Goal: Submit feedback/report problem: Submit feedback/report problem

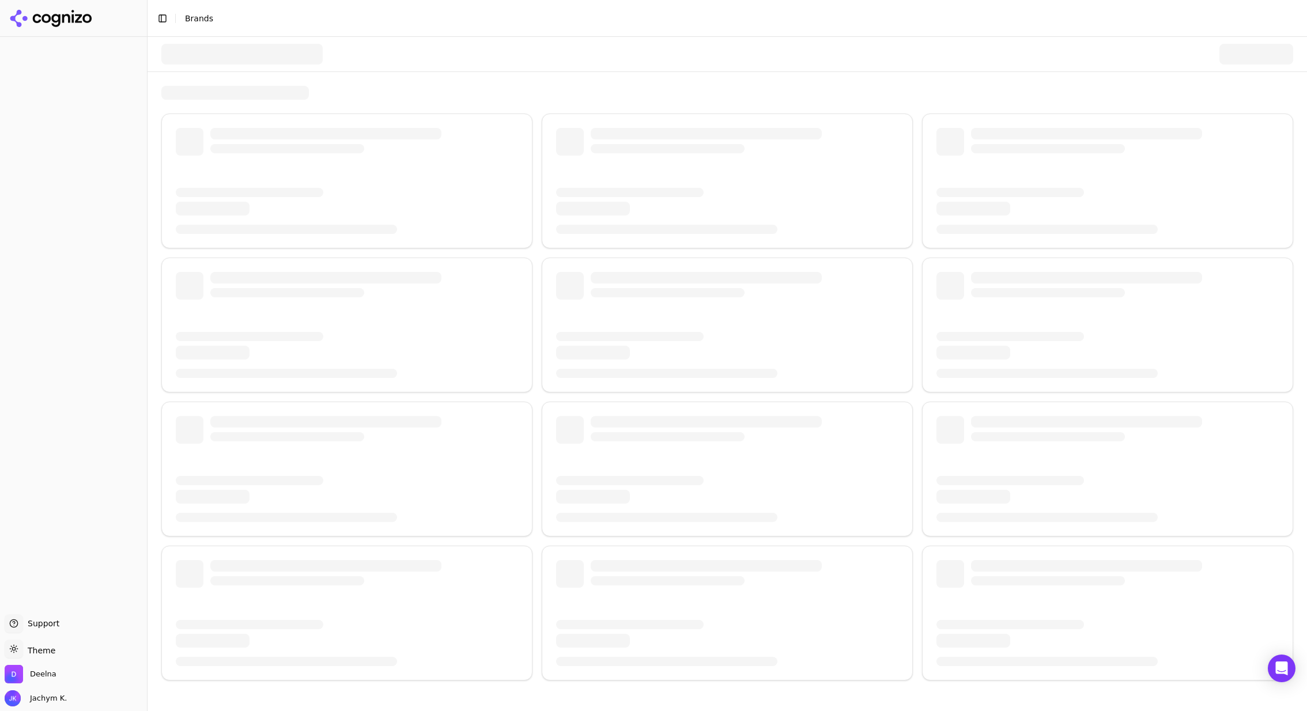
click at [706, 32] on header "Toggle Sidebar Brands" at bounding box center [726, 18] width 1159 height 37
click at [795, 81] on div at bounding box center [726, 359] width 1159 height 644
click at [1130, 40] on div "timeout of 60000ms exceeded" at bounding box center [1168, 41] width 115 height 10
click at [39, 699] on span "Jachym K." at bounding box center [45, 698] width 41 height 10
click at [67, 671] on button "Sign out" at bounding box center [113, 671] width 218 height 29
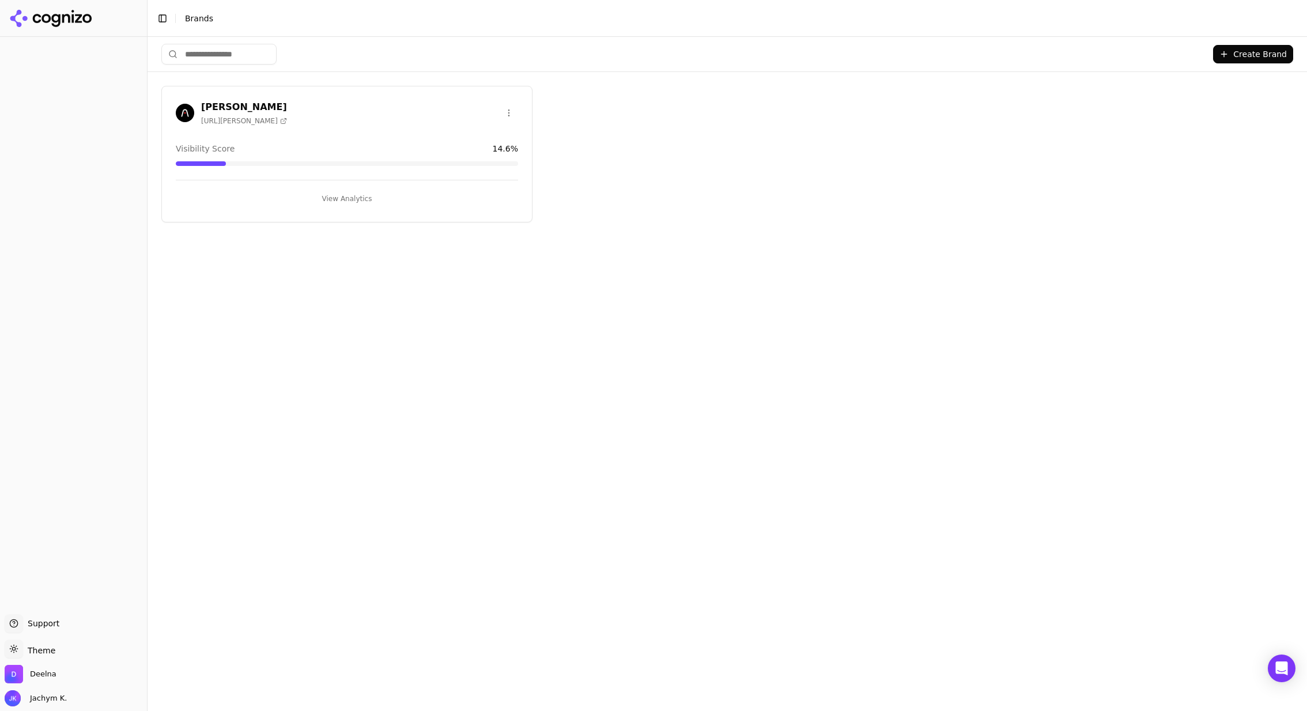
click at [664, 253] on div "Create Brand [PERSON_NAME] [URL][PERSON_NAME] Visibility Score 14.6 % View Anal…" at bounding box center [726, 374] width 1159 height 674
click at [343, 194] on button "View Analytics" at bounding box center [347, 199] width 342 height 18
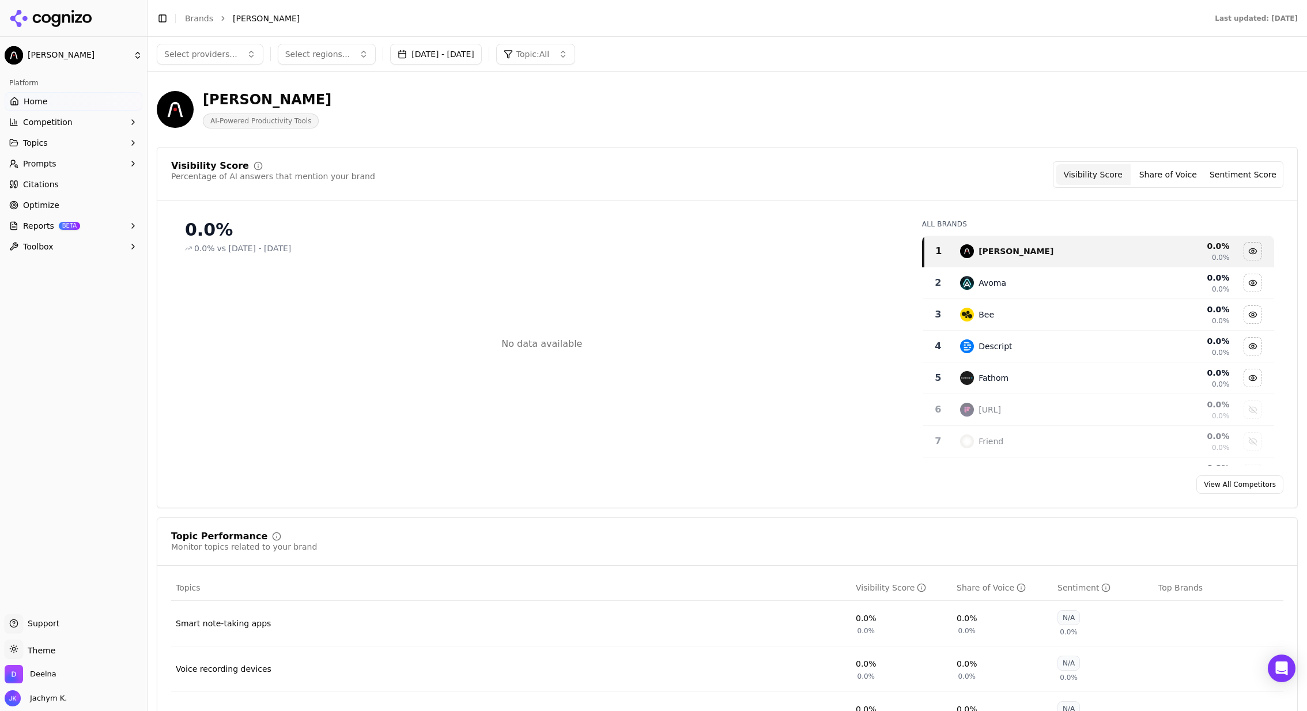
click at [865, 89] on div "Plaud Ai AI-Powered Productivity Tools" at bounding box center [727, 109] width 1141 height 56
click at [856, 135] on div "Plaud Ai AI-Powered Productivity Tools" at bounding box center [727, 109] width 1141 height 56
click at [554, 315] on div "No data available" at bounding box center [541, 343] width 741 height 161
click at [46, 126] on span "Competition" at bounding box center [48, 122] width 50 height 12
click at [48, 108] on link "Home" at bounding box center [74, 101] width 138 height 18
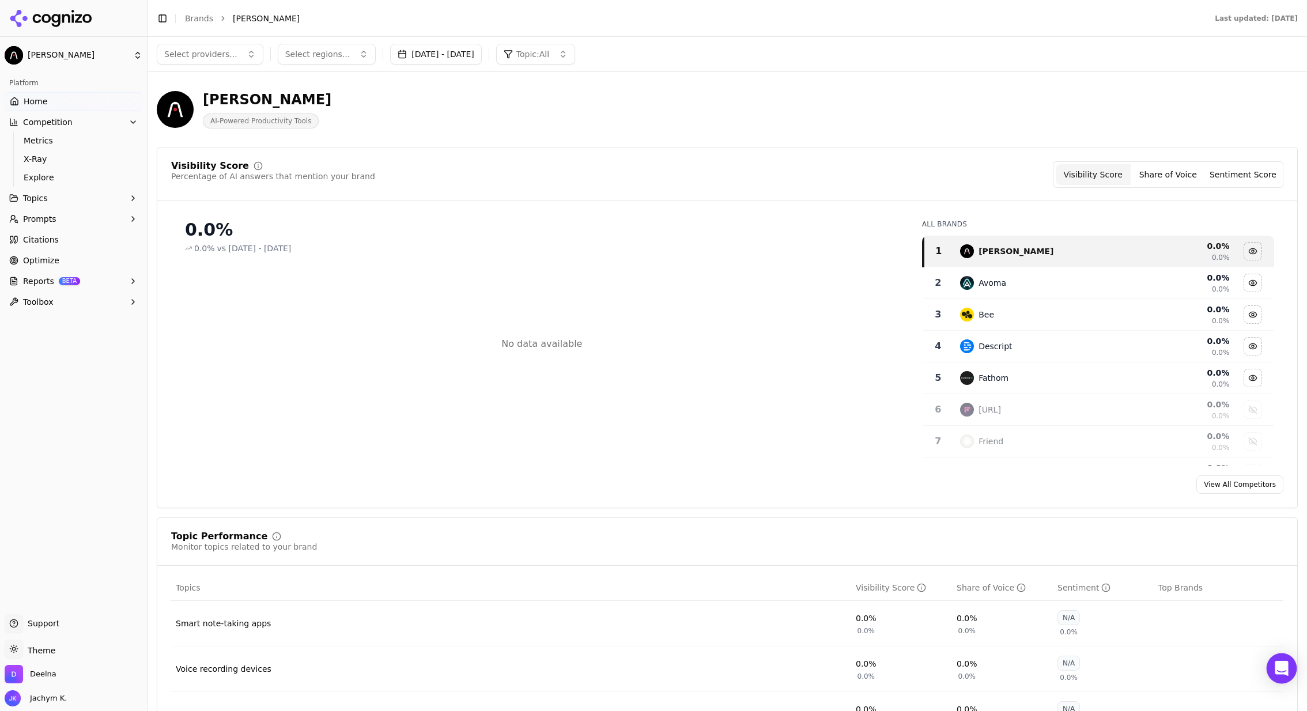
click at [1280, 658] on div "Open Intercom Messenger" at bounding box center [1281, 668] width 31 height 31
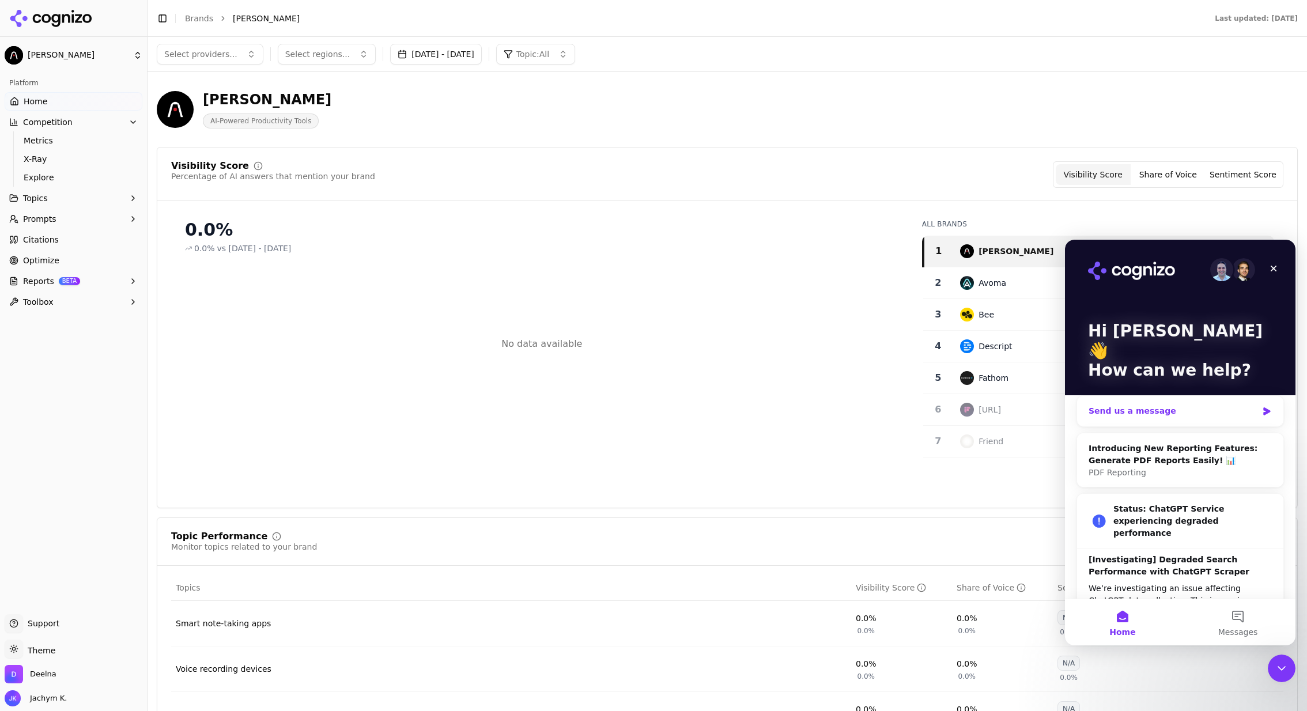
click at [1157, 405] on div "Send us a message" at bounding box center [1172, 411] width 169 height 12
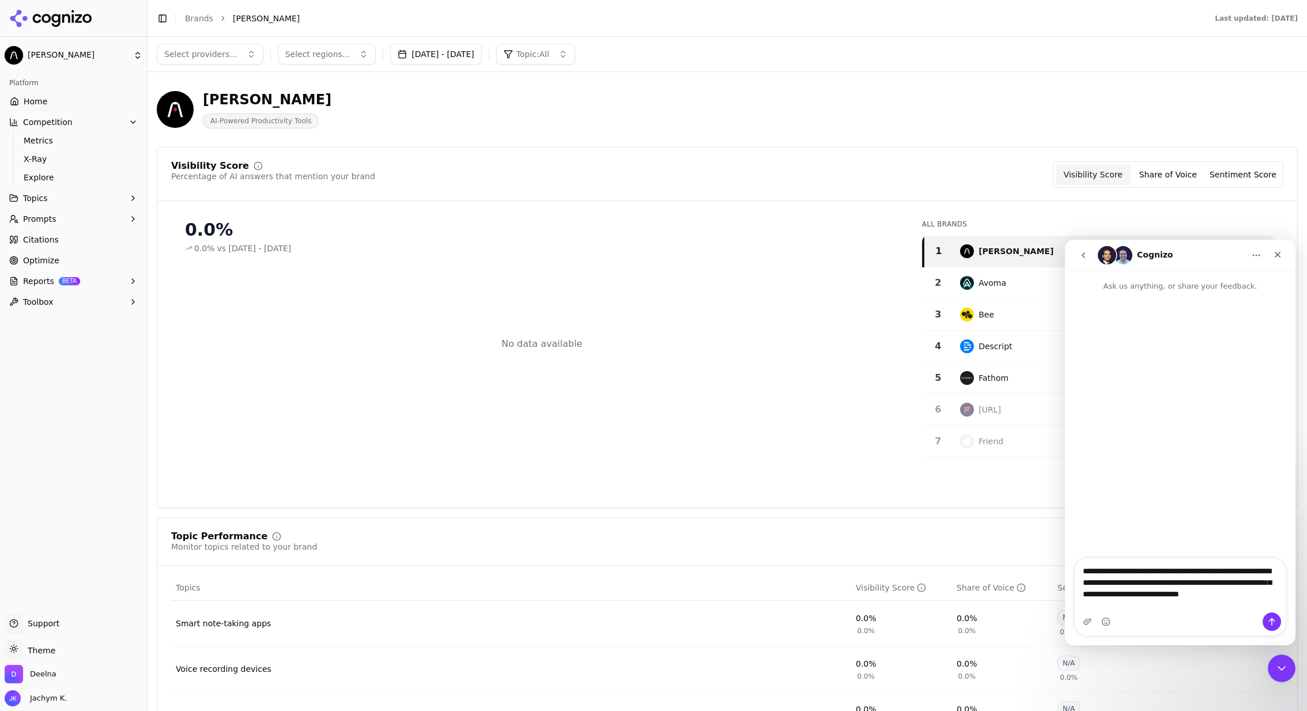
type textarea "**********"
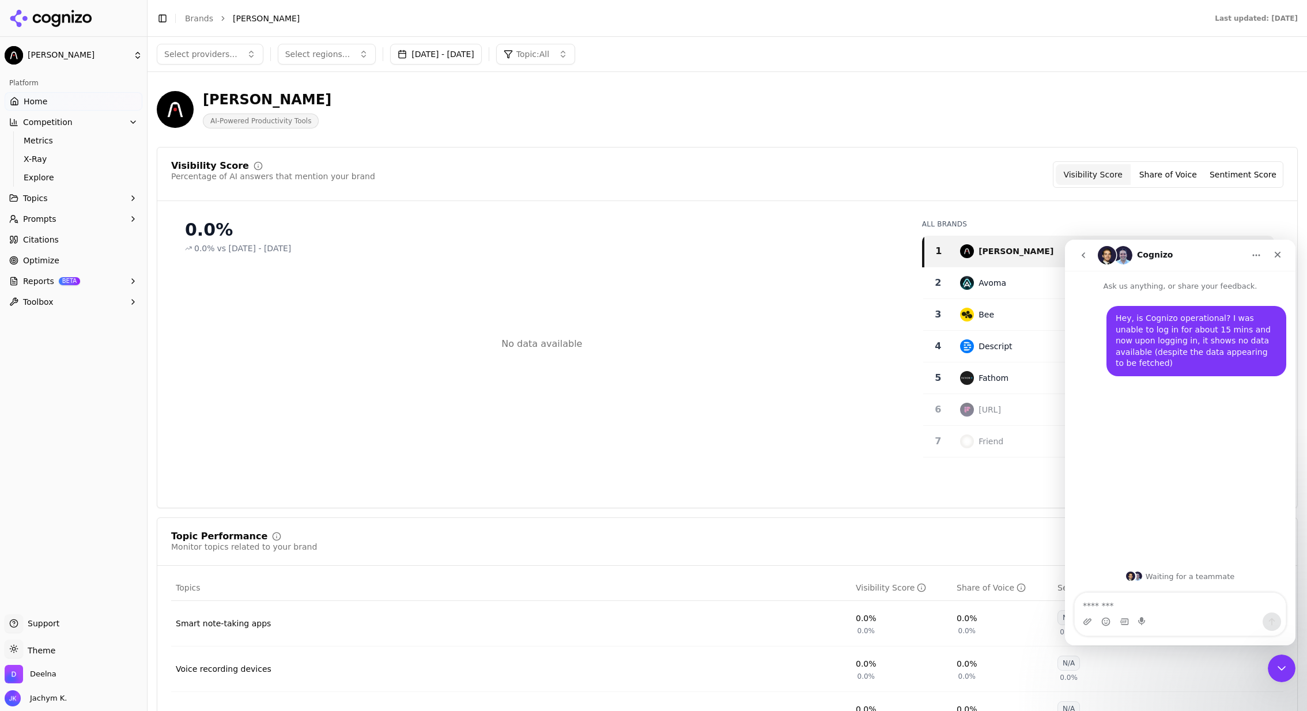
click at [761, 364] on div "No data available" at bounding box center [541, 343] width 741 height 161
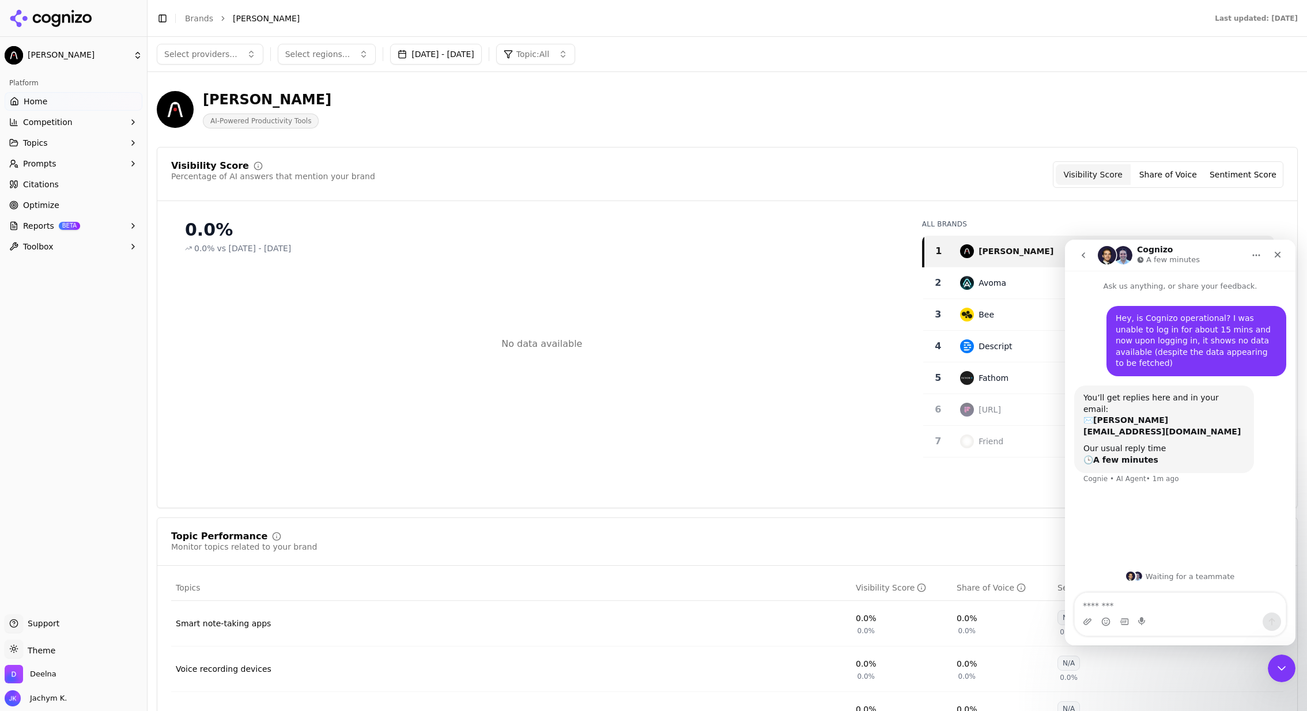
click at [844, 177] on div "Visibility Score Percentage of AI answers that mention your brand Visibility Sc…" at bounding box center [727, 174] width 1112 height 27
click at [775, 154] on div "Visibility Score Percentage of AI answers that mention your brand Visibility Sc…" at bounding box center [727, 327] width 1141 height 361
